Goal: Navigation & Orientation: Find specific page/section

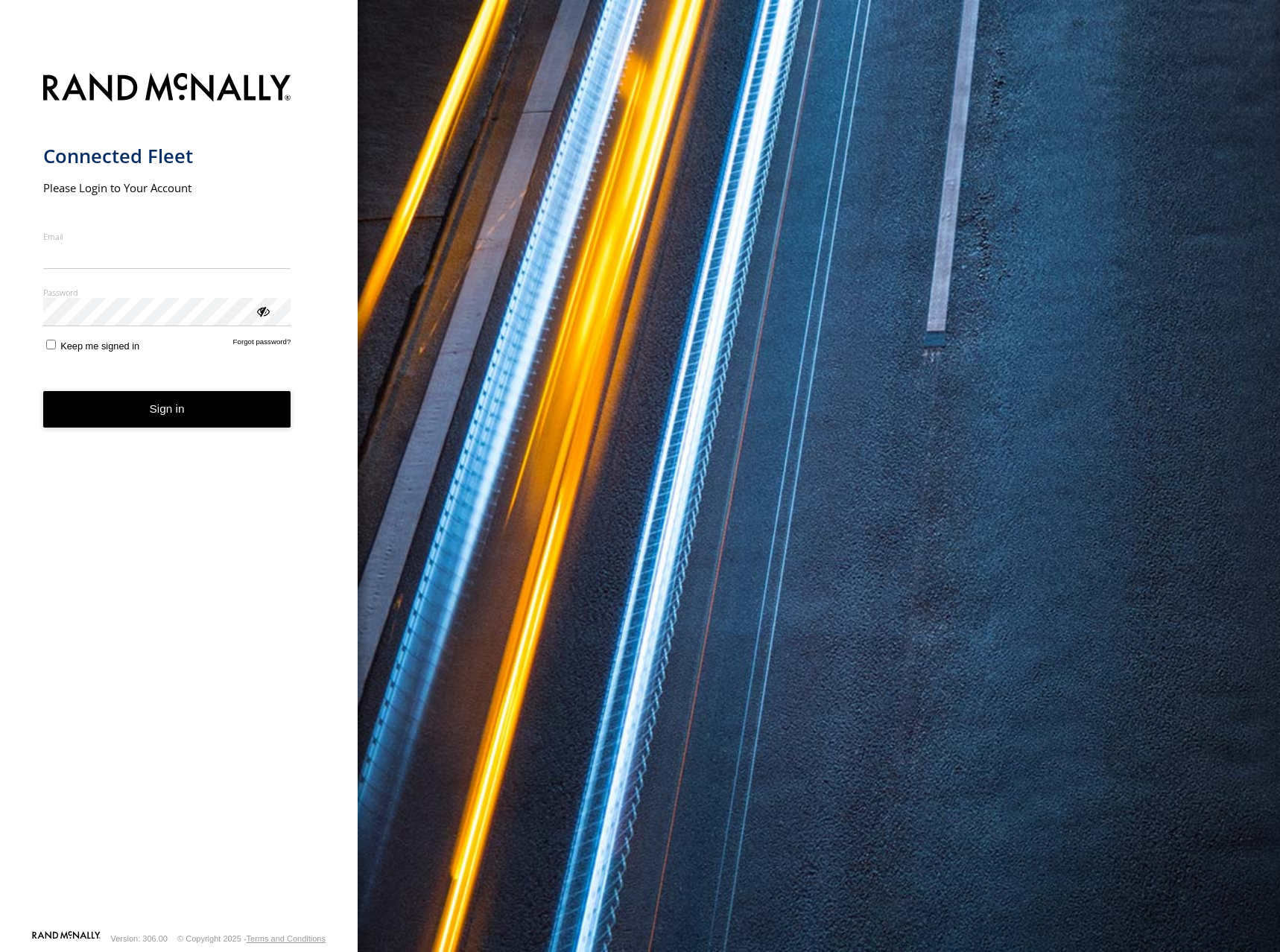
type input "**********"
click at [195, 424] on button "Sign in" at bounding box center [167, 409] width 248 height 36
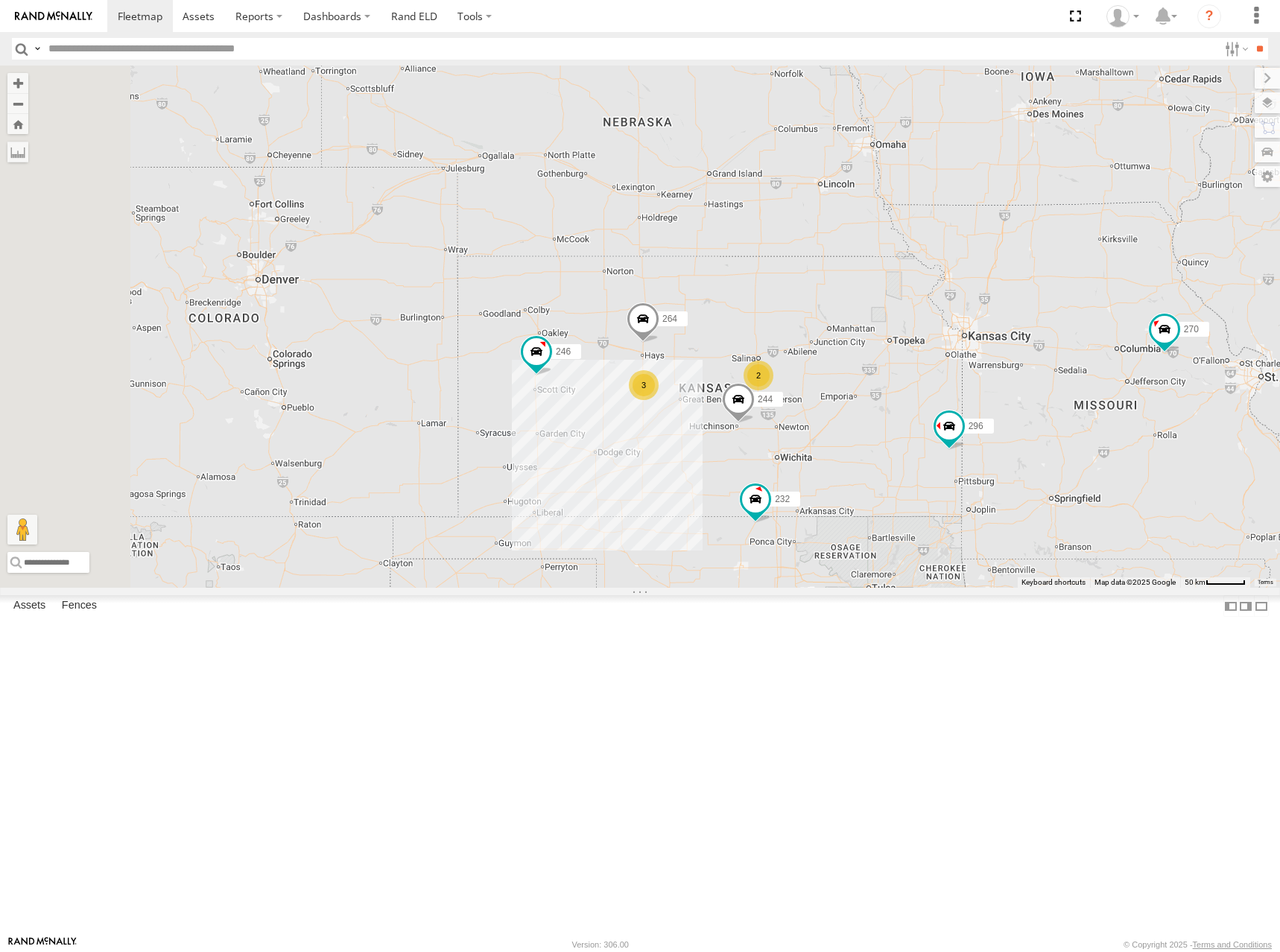
drag, startPoint x: 688, startPoint y: 420, endPoint x: 857, endPoint y: 387, distance: 172.2
click at [857, 387] on div "244 246 2 270 3 232 296 264 266" at bounding box center [640, 326] width 1280 height 522
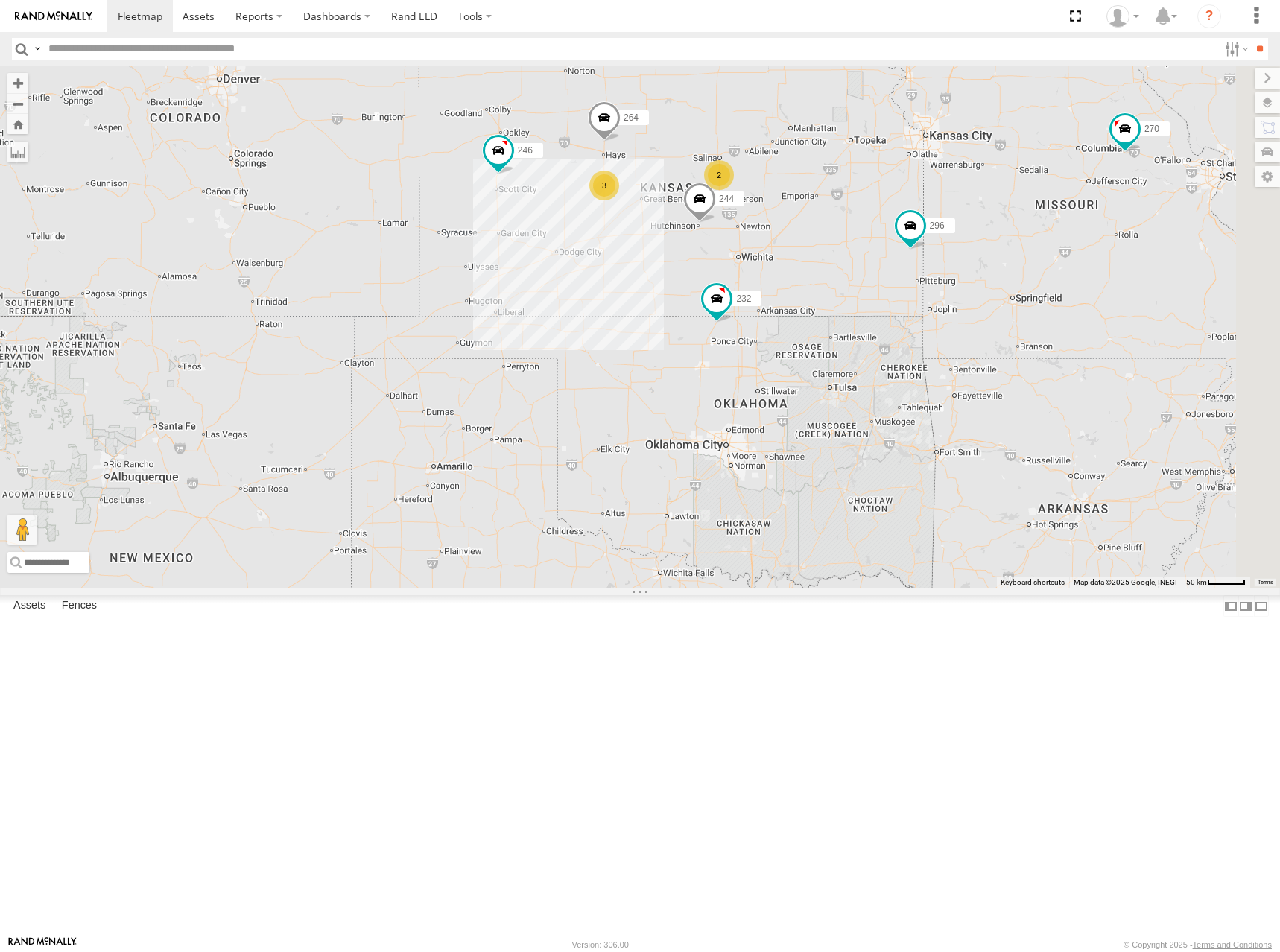
drag, startPoint x: 1183, startPoint y: 208, endPoint x: 959, endPoint y: 240, distance: 226.3
click at [959, 240] on div "244 246 270 232 296 264 266 2 3" at bounding box center [640, 326] width 1280 height 522
click at [1002, 258] on div "244 246 270 232 296 264 266 2 3" at bounding box center [640, 326] width 1280 height 522
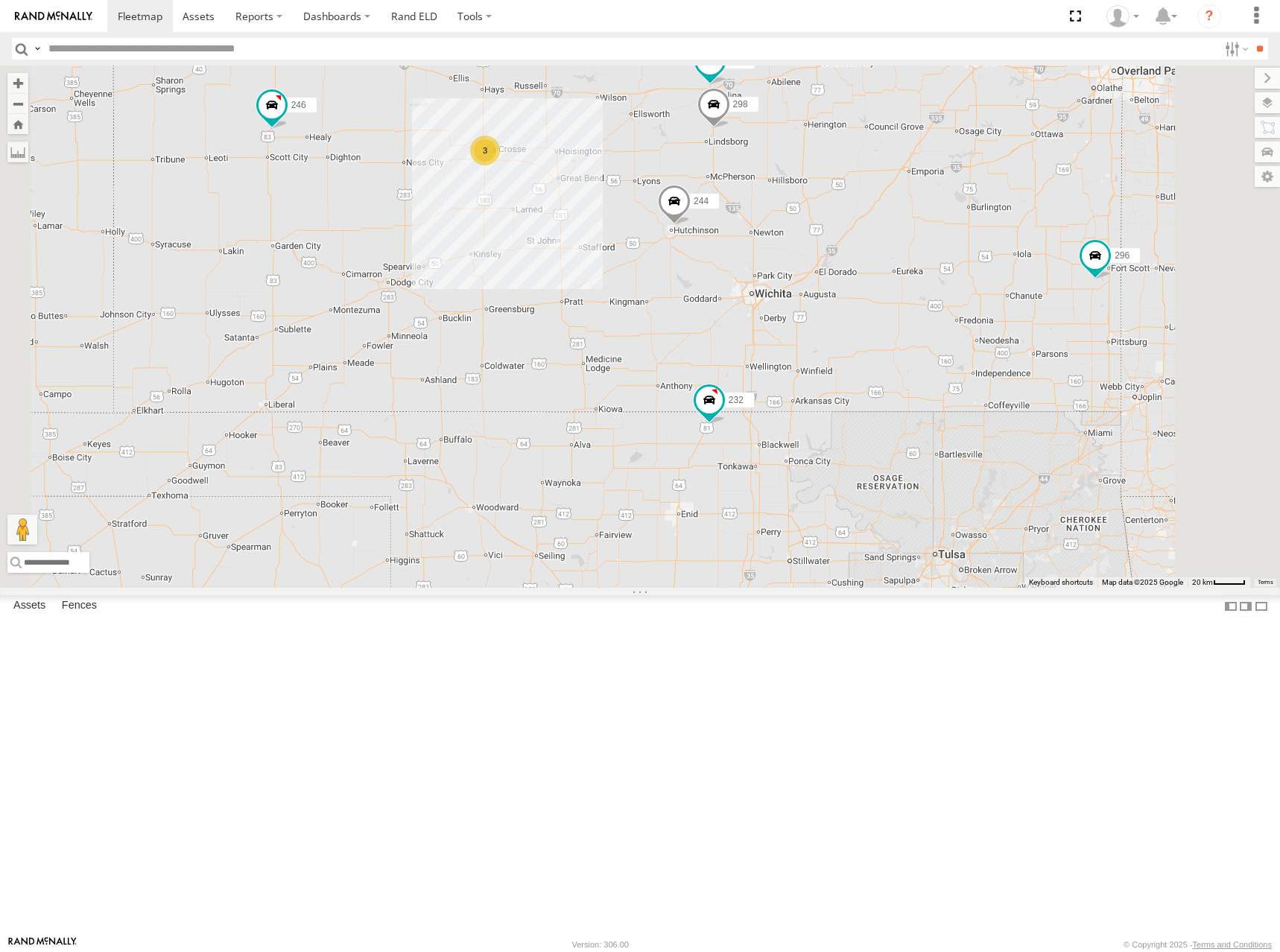
drag, startPoint x: 932, startPoint y: 379, endPoint x: 914, endPoint y: 399, distance: 26.9
click at [914, 399] on div "244 246 270 232 296 264 266 298 3 260" at bounding box center [640, 326] width 1280 height 522
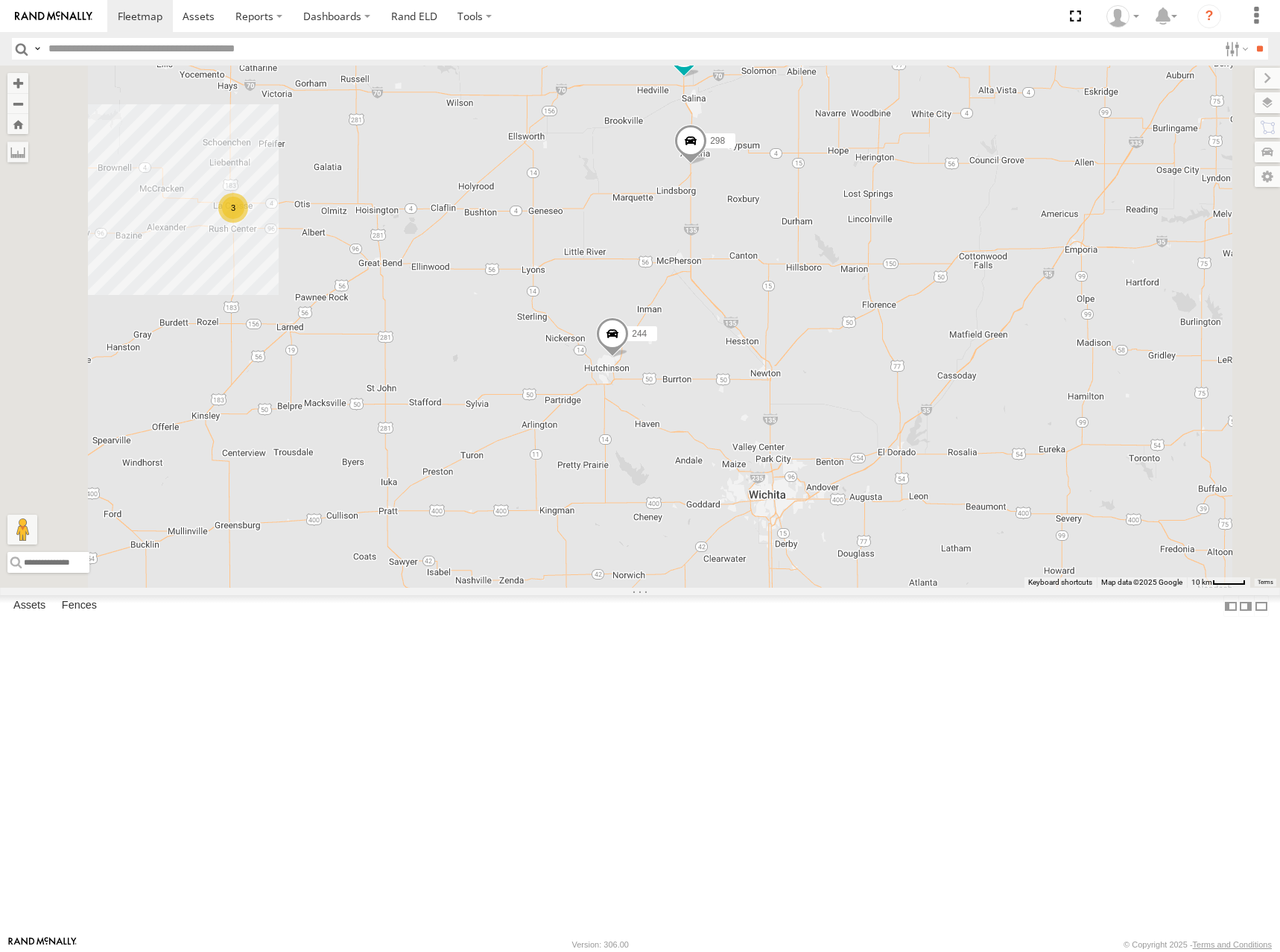
drag, startPoint x: 957, startPoint y: 229, endPoint x: 981, endPoint y: 325, distance: 99.0
click at [981, 325] on div "244 246 270 232 296 264 266 298 260 3" at bounding box center [640, 326] width 1280 height 522
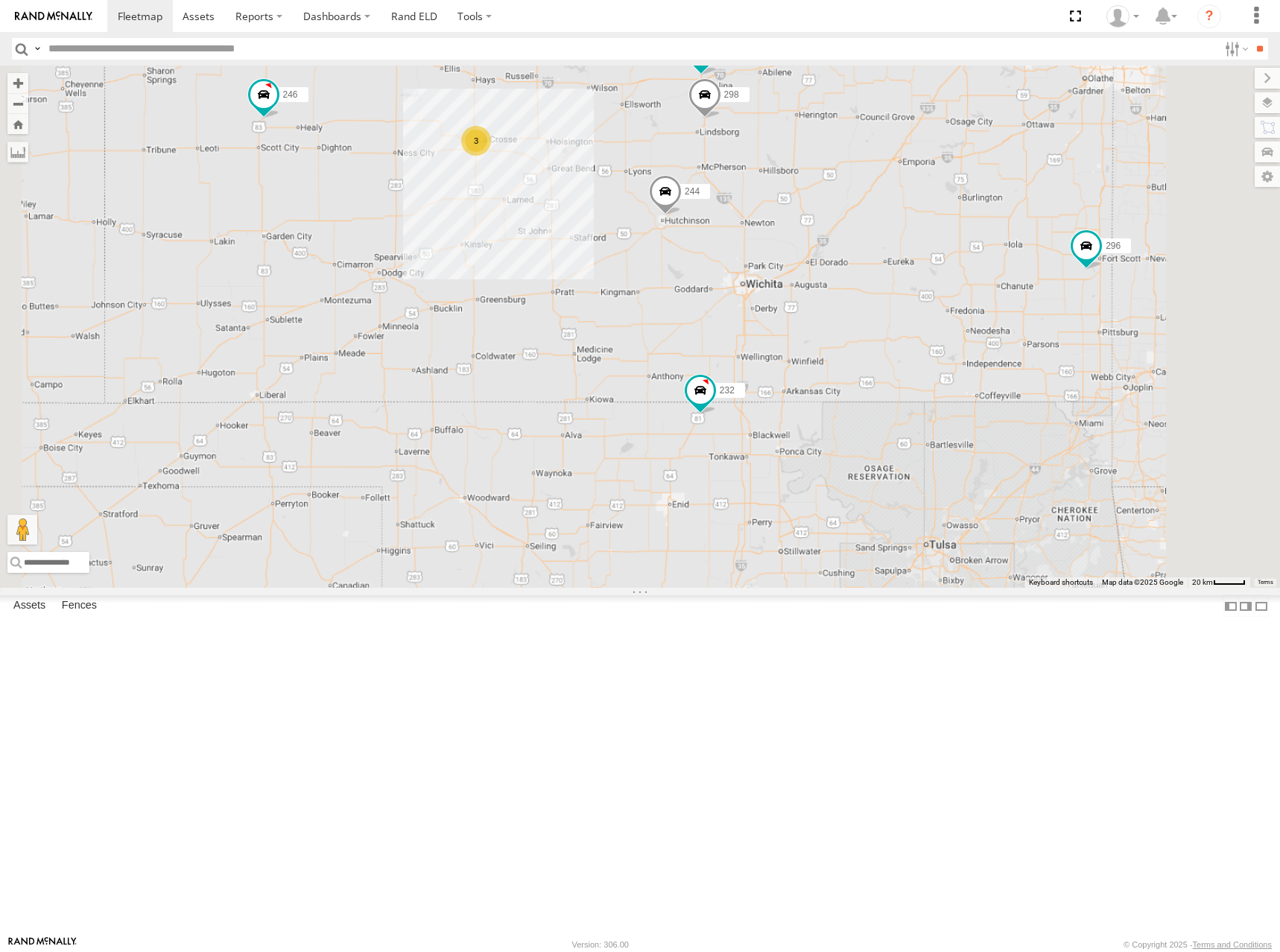
drag, startPoint x: 1004, startPoint y: 421, endPoint x: 972, endPoint y: 350, distance: 77.9
click at [972, 350] on div "244 246 270 232 296 264 266 298 260 3" at bounding box center [640, 326] width 1280 height 522
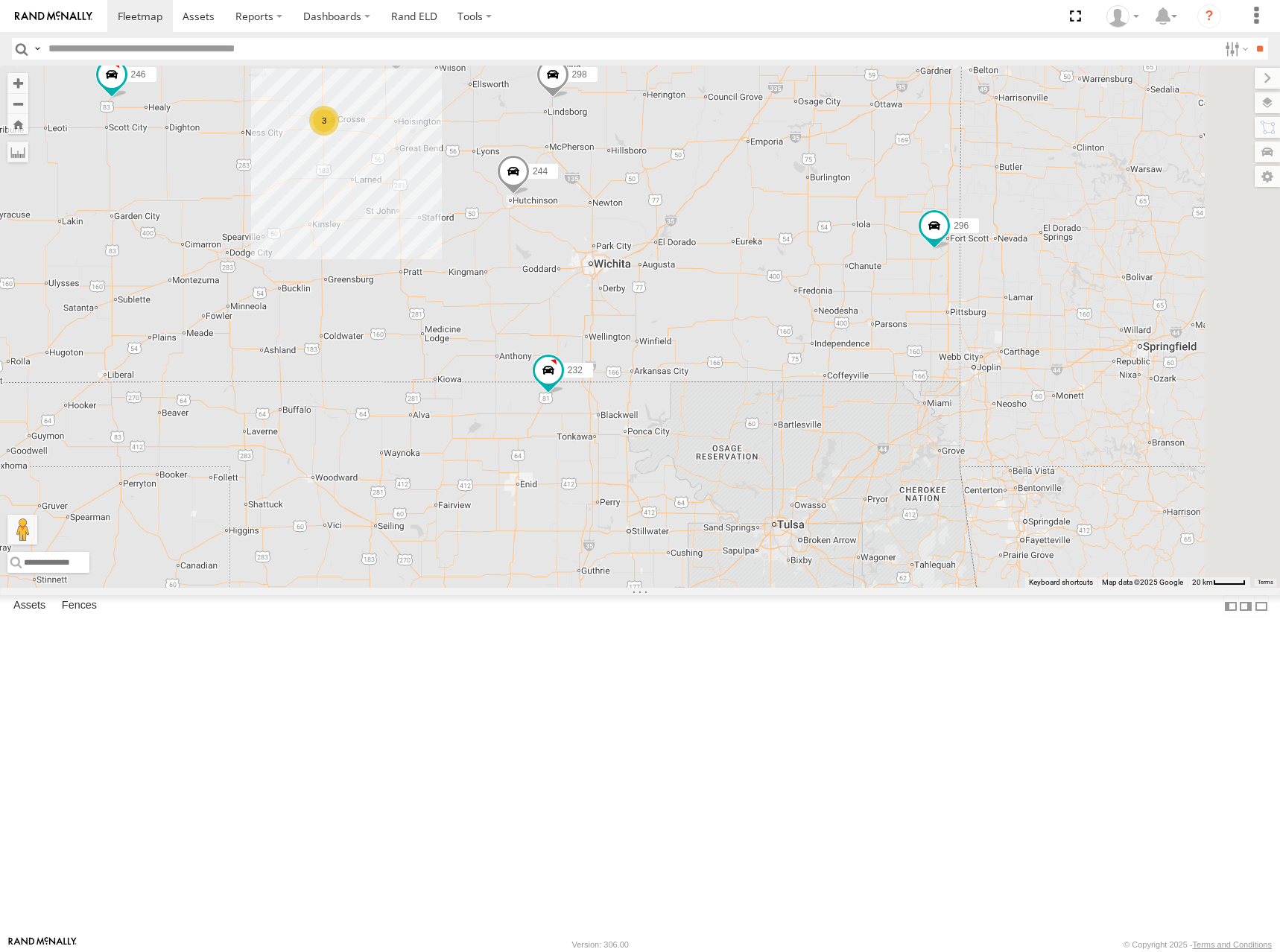
drag, startPoint x: 1010, startPoint y: 401, endPoint x: 853, endPoint y: 385, distance: 157.8
click at [853, 385] on div "244 246 270 232 296 264 266 298 260 3" at bounding box center [640, 326] width 1280 height 522
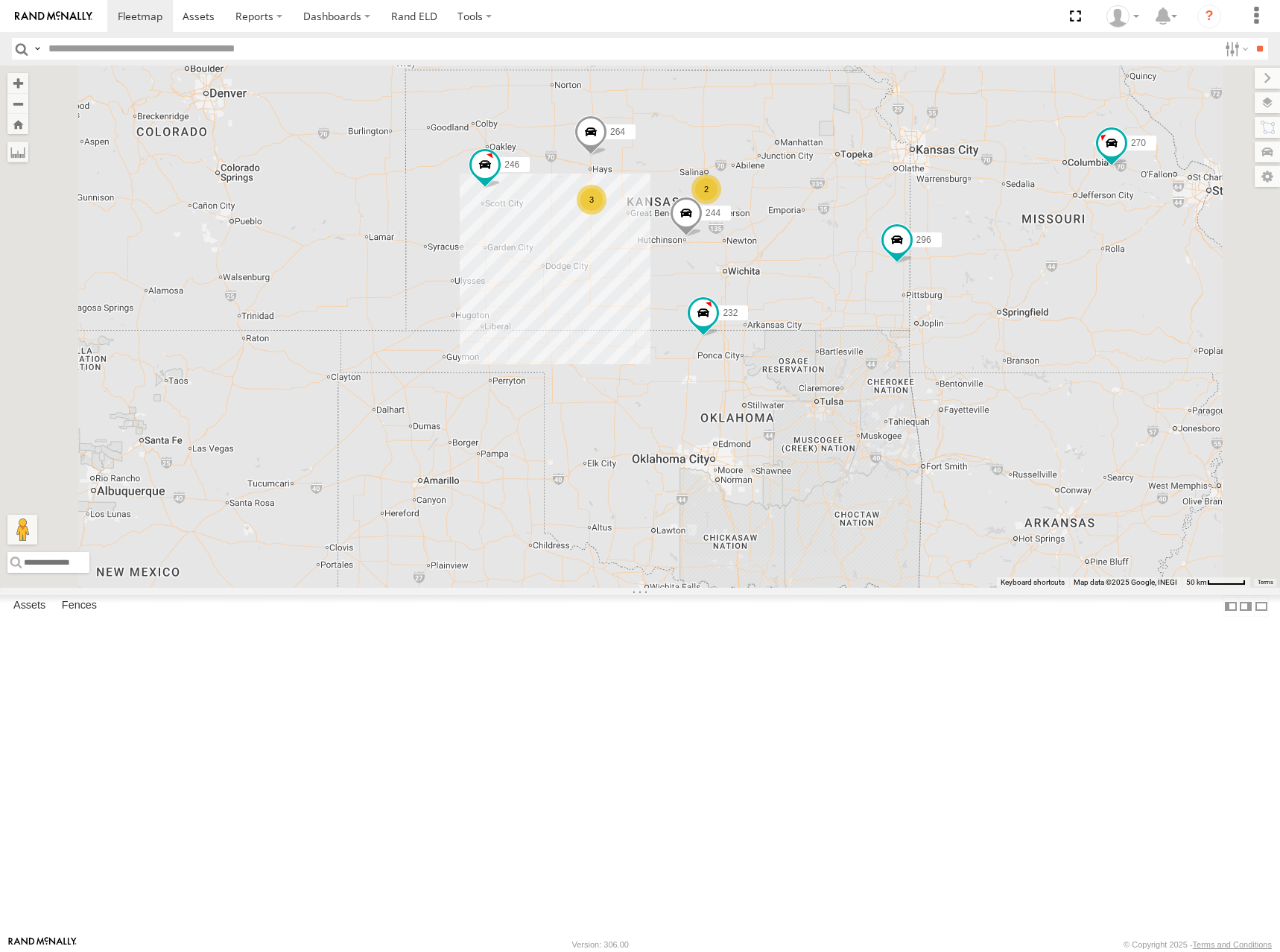
drag, startPoint x: 654, startPoint y: 307, endPoint x: 770, endPoint y: 394, distance: 145.0
click at [770, 394] on div "244 246 270 232 296 264 266 2 3" at bounding box center [640, 326] width 1280 height 522
drag, startPoint x: 691, startPoint y: 283, endPoint x: 712, endPoint y: 316, distance: 39.1
click at [712, 316] on div "244 246 270 232 296 264 266 2 3" at bounding box center [640, 326] width 1280 height 522
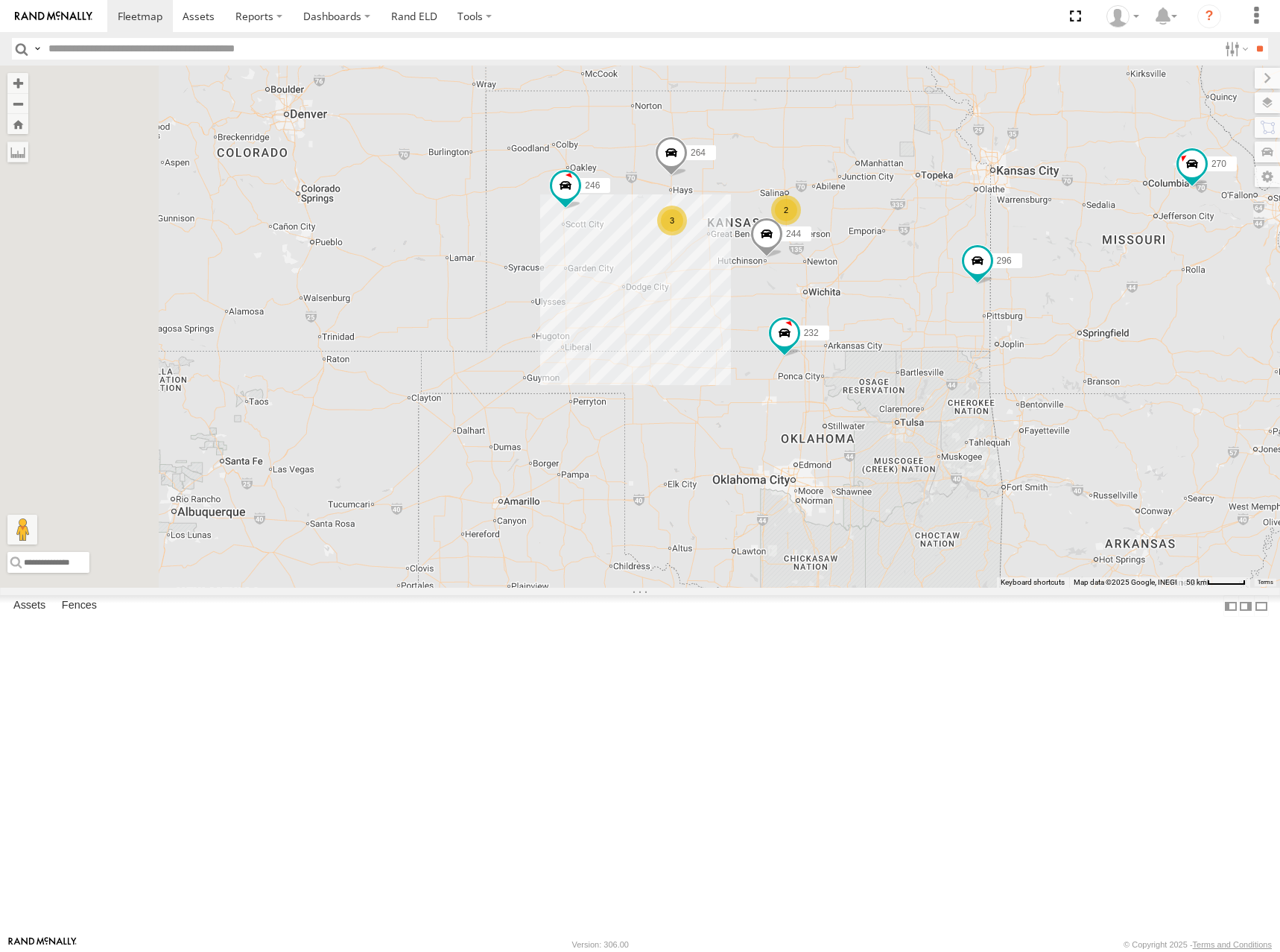
drag, startPoint x: 804, startPoint y: 249, endPoint x: 919, endPoint y: 239, distance: 115.4
click at [919, 239] on div "244 246 270 232 296 264 266 2 3" at bounding box center [640, 326] width 1280 height 522
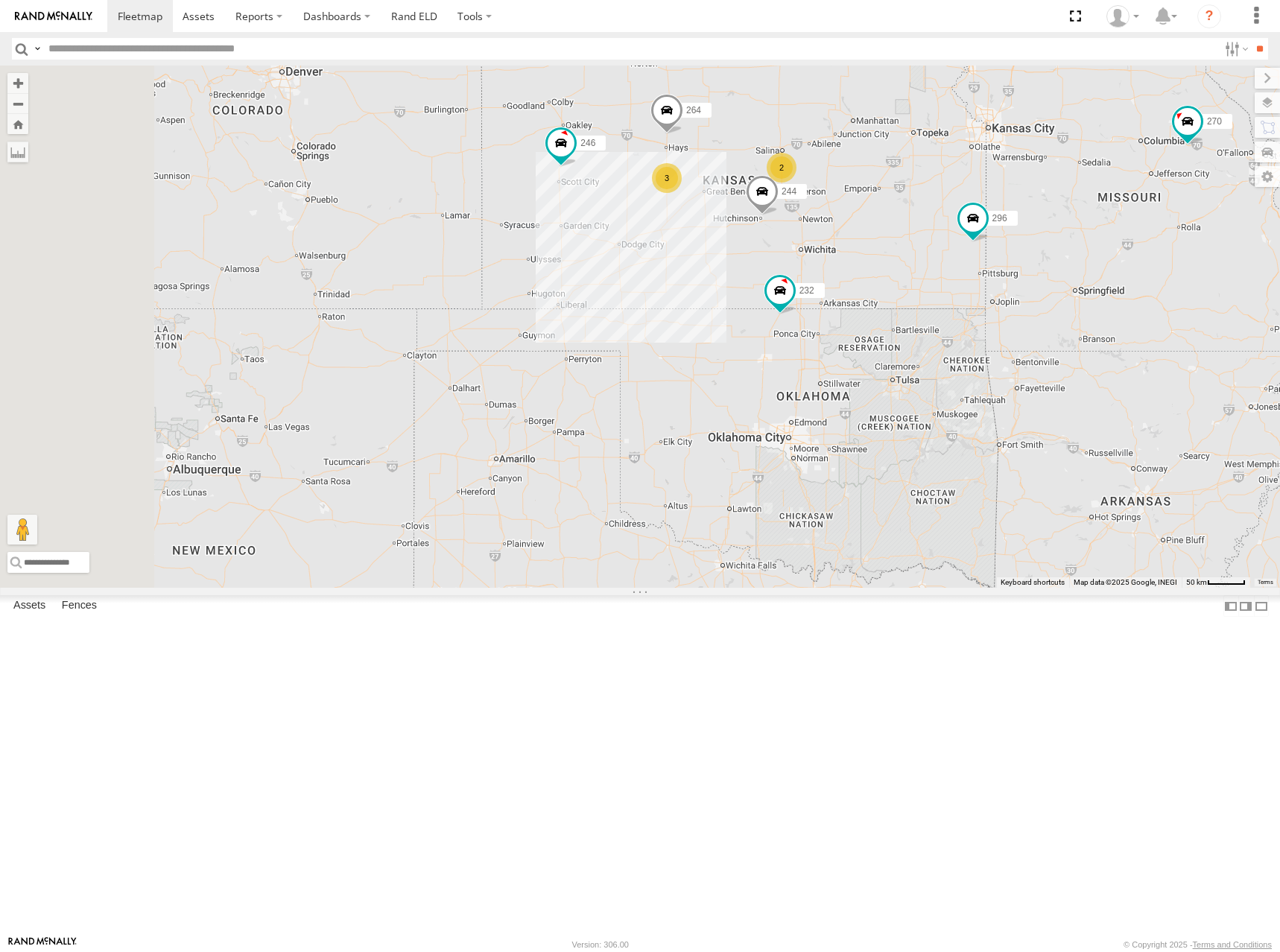
drag, startPoint x: 1038, startPoint y: 217, endPoint x: 1018, endPoint y: 195, distance: 29.7
click at [1018, 195] on div "244 246 270 232 296 264 266 2 3" at bounding box center [640, 326] width 1280 height 522
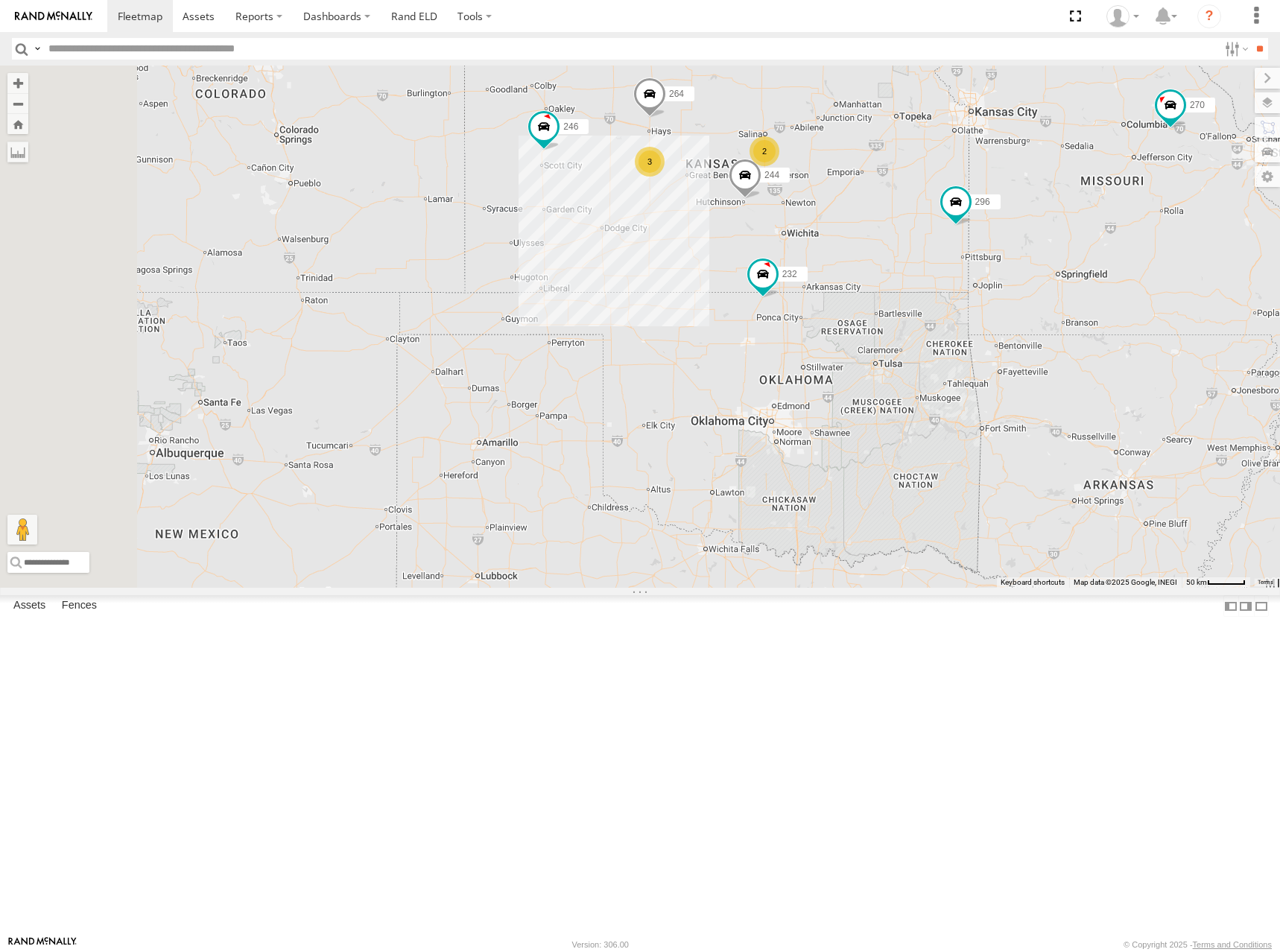
drag, startPoint x: 1067, startPoint y: 220, endPoint x: 1055, endPoint y: 204, distance: 20.0
click at [1055, 204] on div "244 246 270 232 296 264 266 2 3" at bounding box center [640, 326] width 1280 height 522
